Goal: Information Seeking & Learning: Learn about a topic

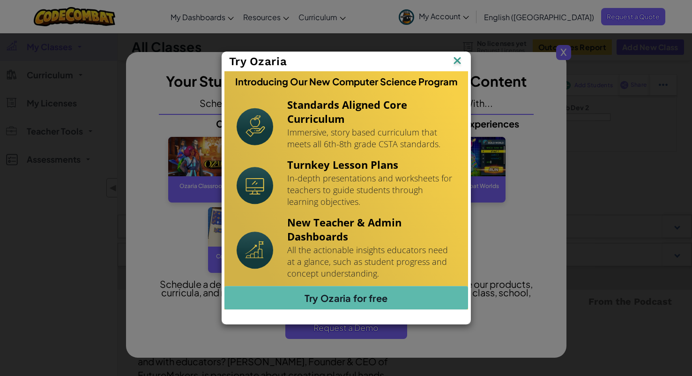
click at [454, 60] on img at bounding box center [457, 61] width 12 height 14
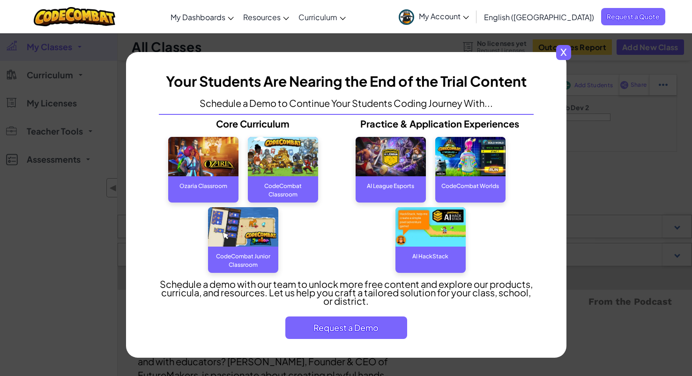
click at [565, 56] on span "x" at bounding box center [563, 52] width 15 height 15
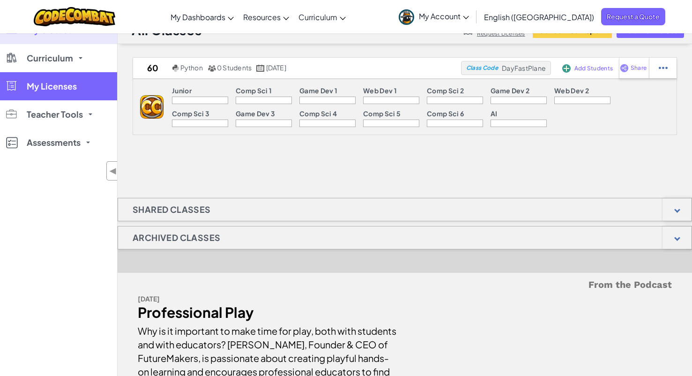
scroll to position [25, 0]
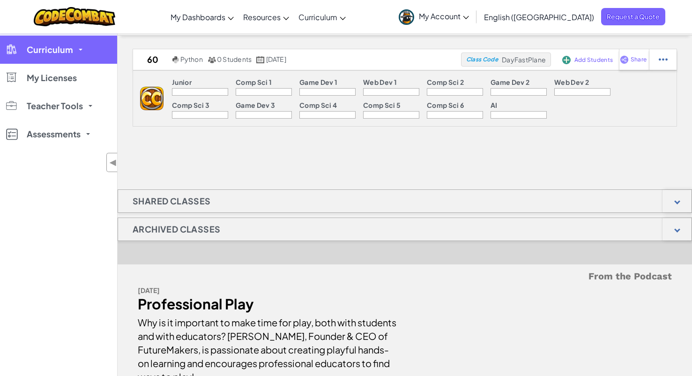
click at [84, 54] on link "Curriculum" at bounding box center [58, 50] width 117 height 28
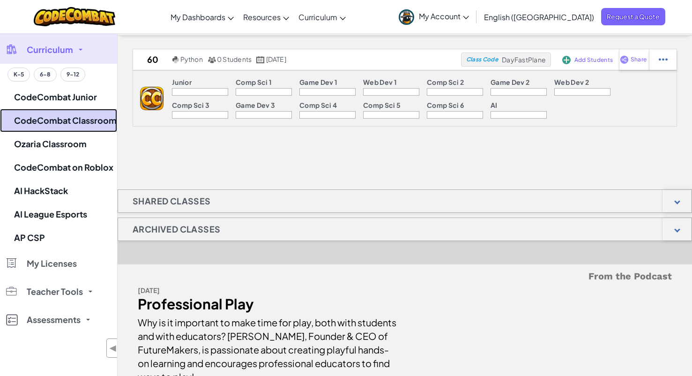
click at [82, 120] on link "CodeCombat Classroom" at bounding box center [58, 120] width 117 height 23
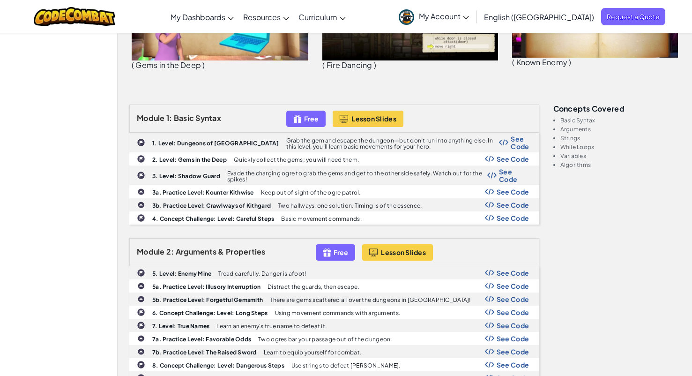
scroll to position [259, 0]
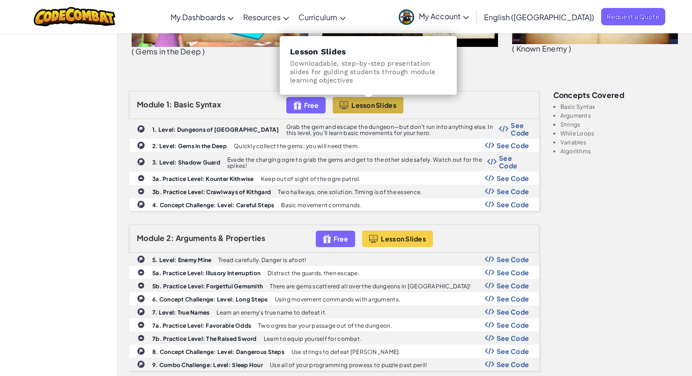
click at [353, 100] on button "Lesson Slides" at bounding box center [368, 105] width 71 height 16
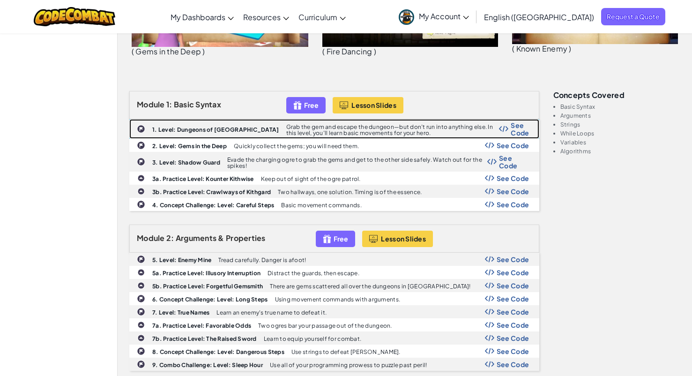
click at [195, 130] on b "1. Level: Dungeons of Kithgard" at bounding box center [215, 129] width 127 height 7
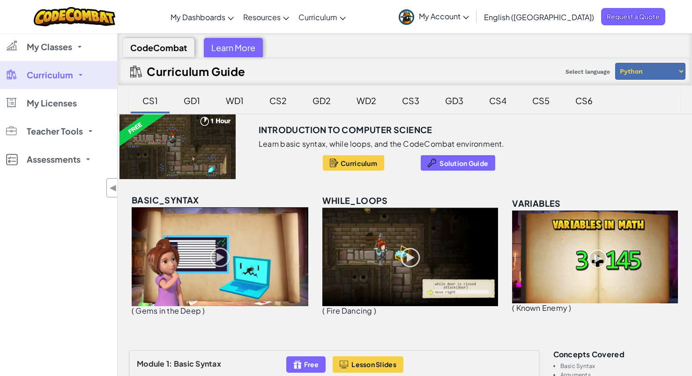
click at [65, 73] on span "Curriculum" at bounding box center [50, 75] width 46 height 8
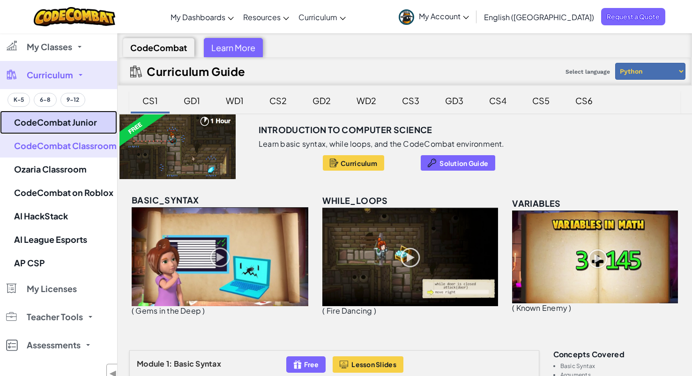
click at [67, 122] on link "CodeCombat Junior" at bounding box center [58, 122] width 117 height 23
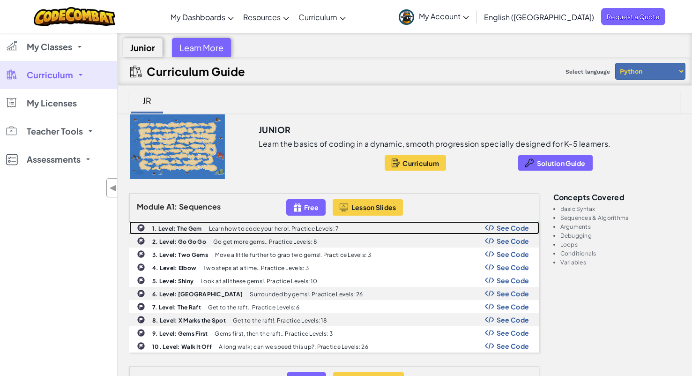
click at [330, 228] on p "Learn how to code your hero!. Practice Levels: 7" at bounding box center [274, 228] width 130 height 6
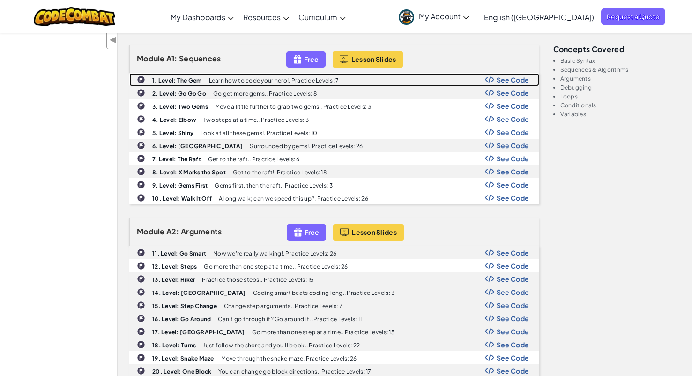
scroll to position [431, 0]
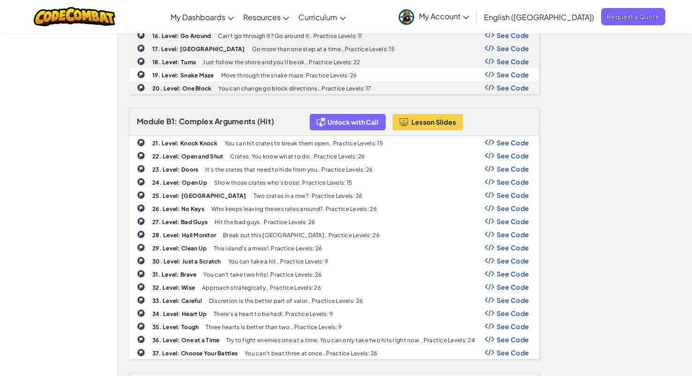
click at [469, 13] on span "My Account" at bounding box center [444, 16] width 50 height 10
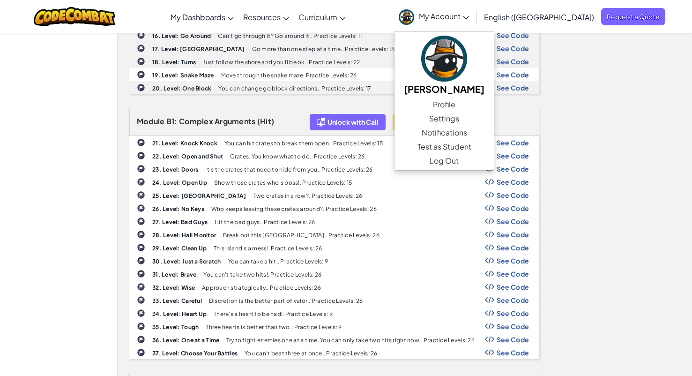
click at [469, 13] on span "My Account" at bounding box center [444, 16] width 50 height 10
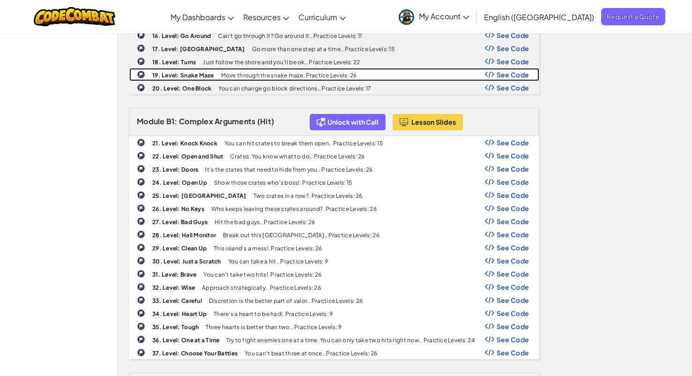
click at [196, 79] on div "19. Level: Snake Maze Move through the snake maze. Practice Levels: 26 See Code" at bounding box center [334, 74] width 409 height 12
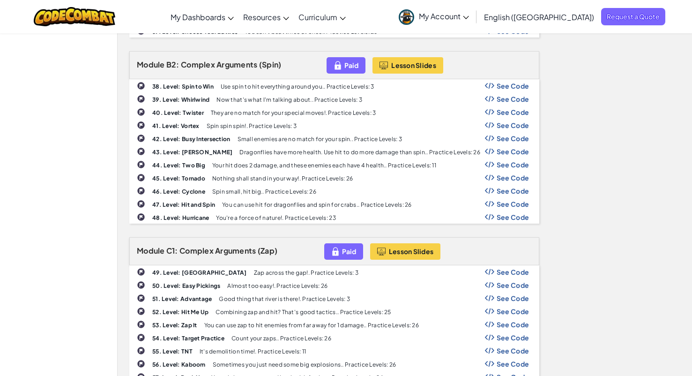
scroll to position [0, 0]
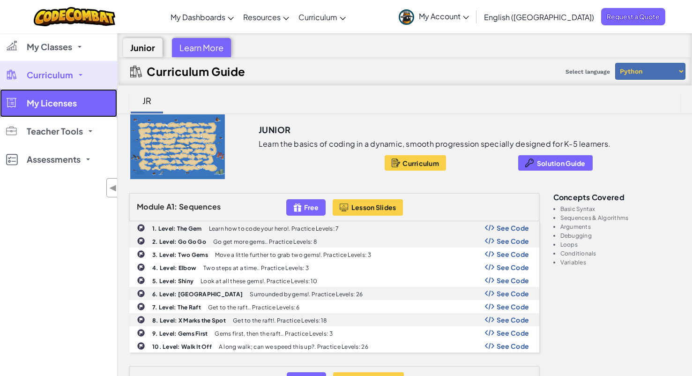
click at [74, 109] on link "My Licenses" at bounding box center [58, 103] width 117 height 28
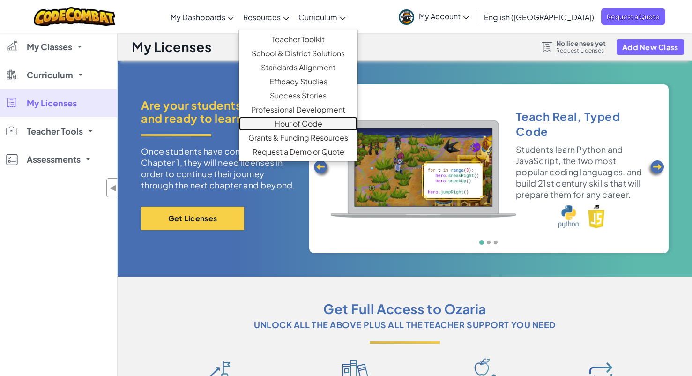
click at [324, 120] on link "Hour of Code" at bounding box center [298, 124] width 119 height 14
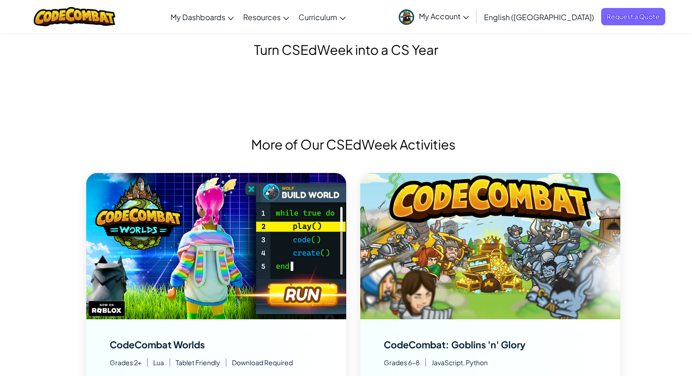
scroll to position [227, 0]
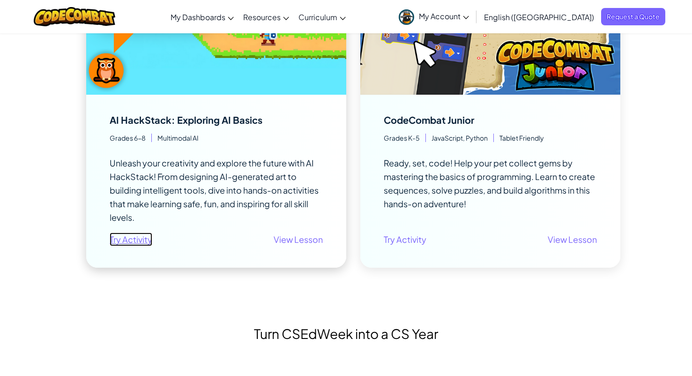
click at [142, 238] on link "Try Activity" at bounding box center [131, 239] width 43 height 14
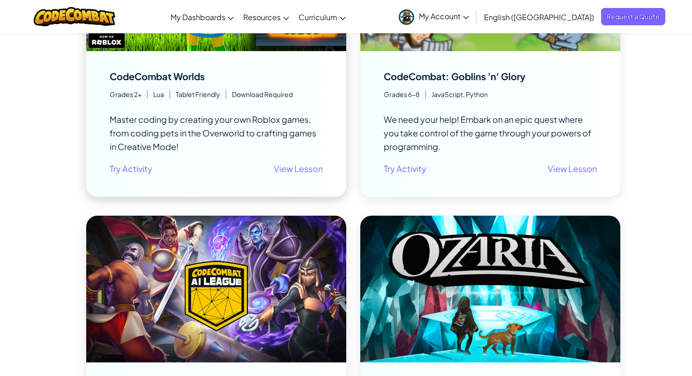
scroll to position [769, 0]
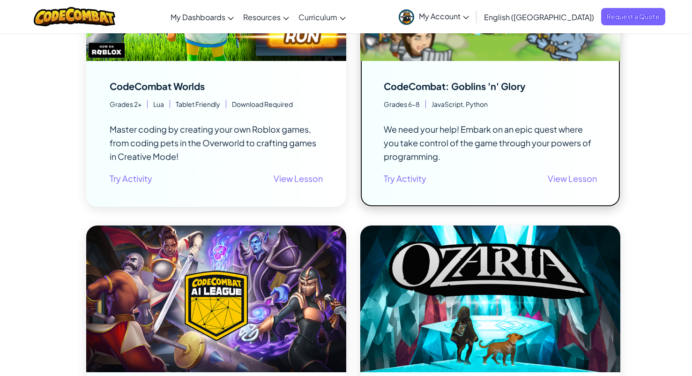
click at [468, 90] on div "CodeCombat: Goblins 'n' Glory" at bounding box center [455, 86] width 142 height 9
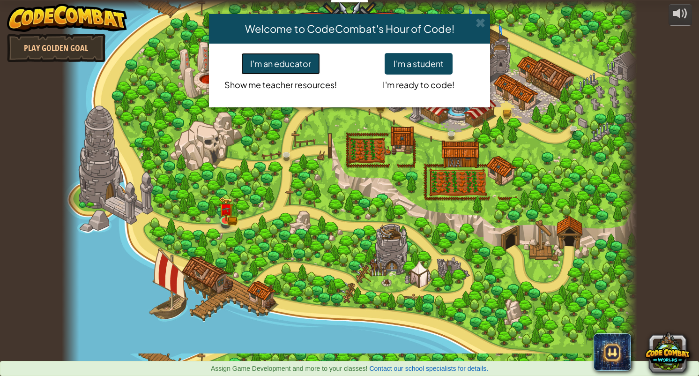
click at [262, 60] on button "I'm an educator" at bounding box center [280, 64] width 79 height 22
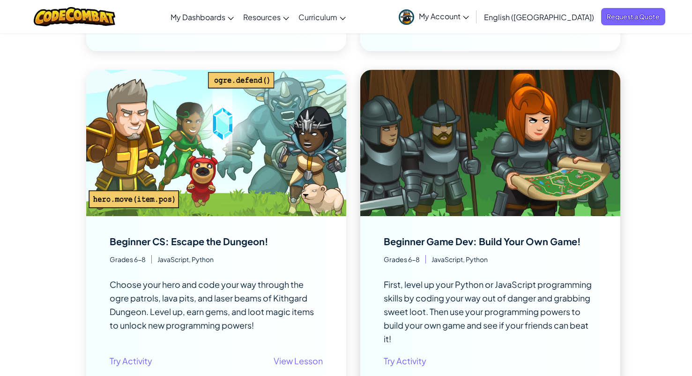
scroll to position [1294, 0]
